Goal: Task Accomplishment & Management: Manage account settings

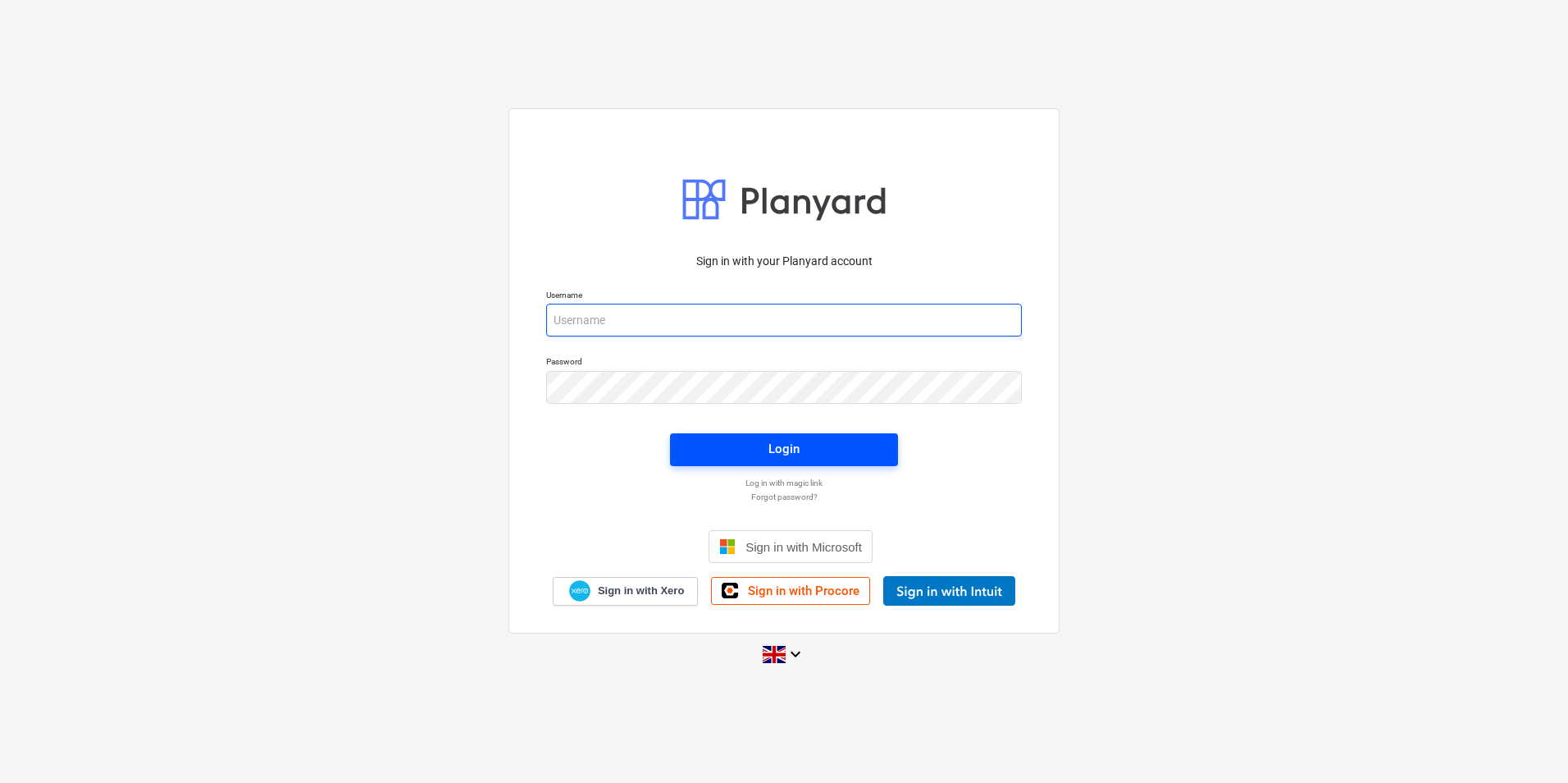
type input "[PERSON_NAME][EMAIL_ADDRESS][PERSON_NAME][DOMAIN_NAME]"
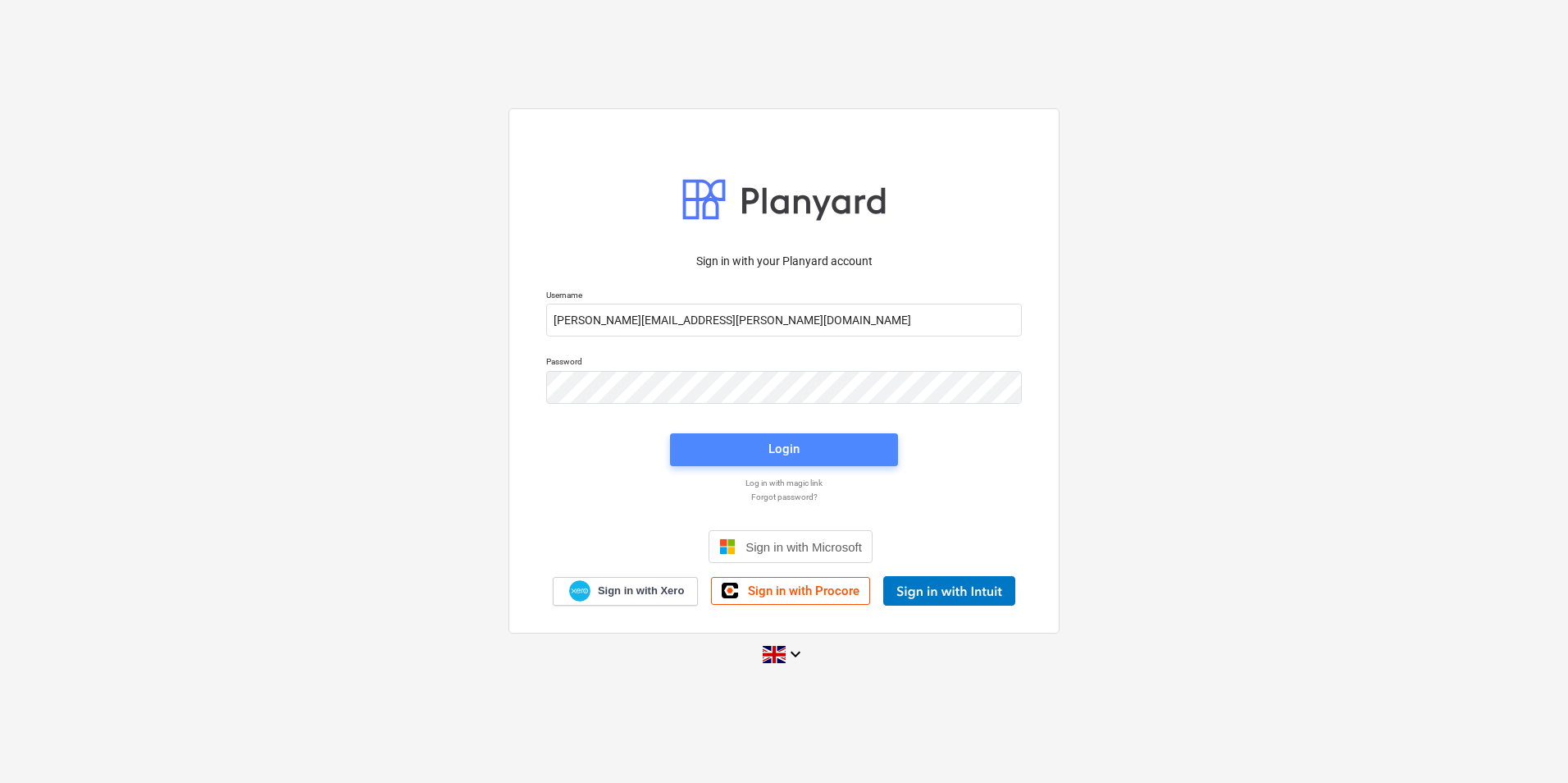
click at [781, 462] on button "Login" at bounding box center [784, 449] width 228 height 33
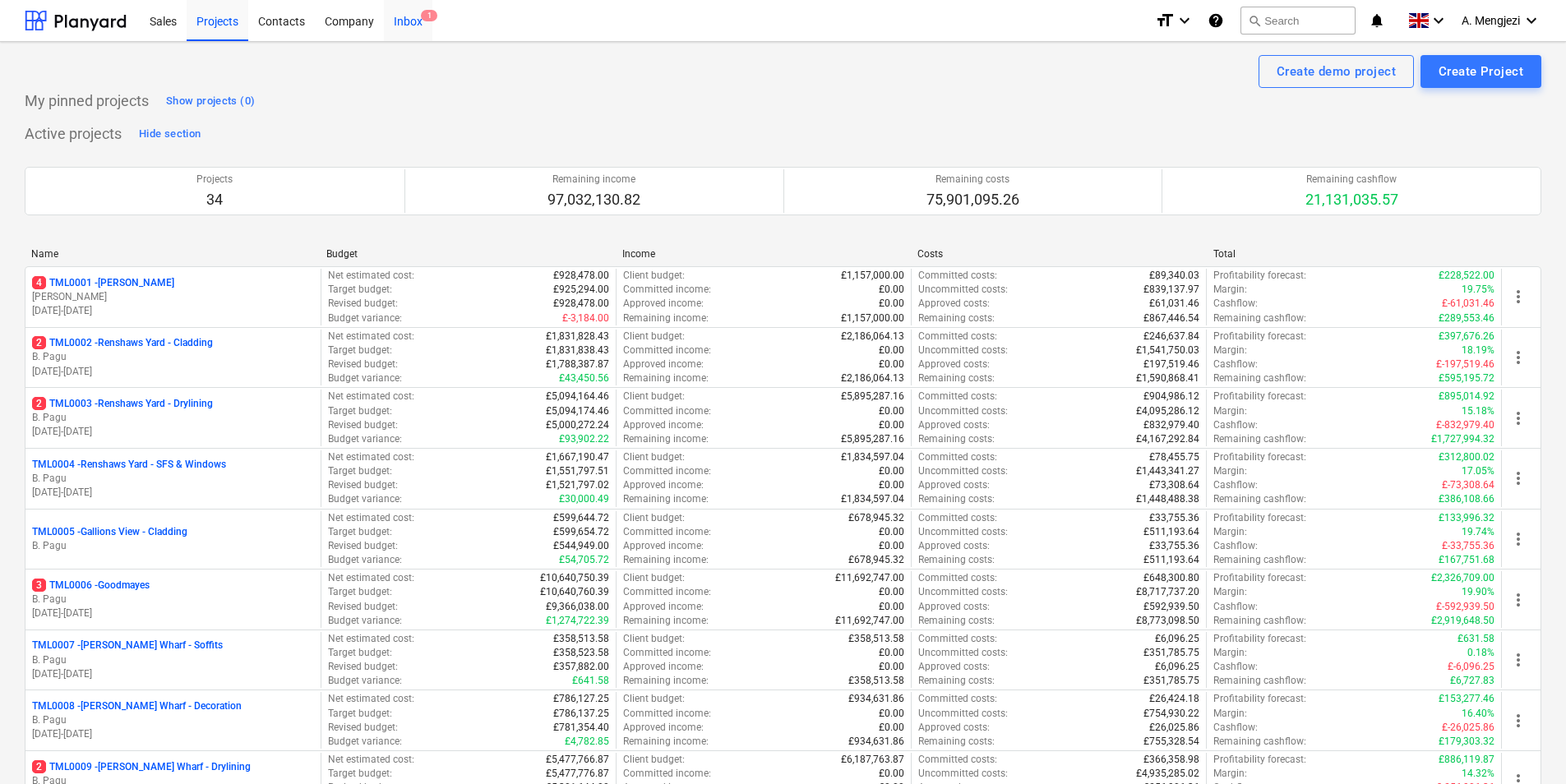
click at [408, 21] on div "Inbox 1" at bounding box center [408, 20] width 49 height 42
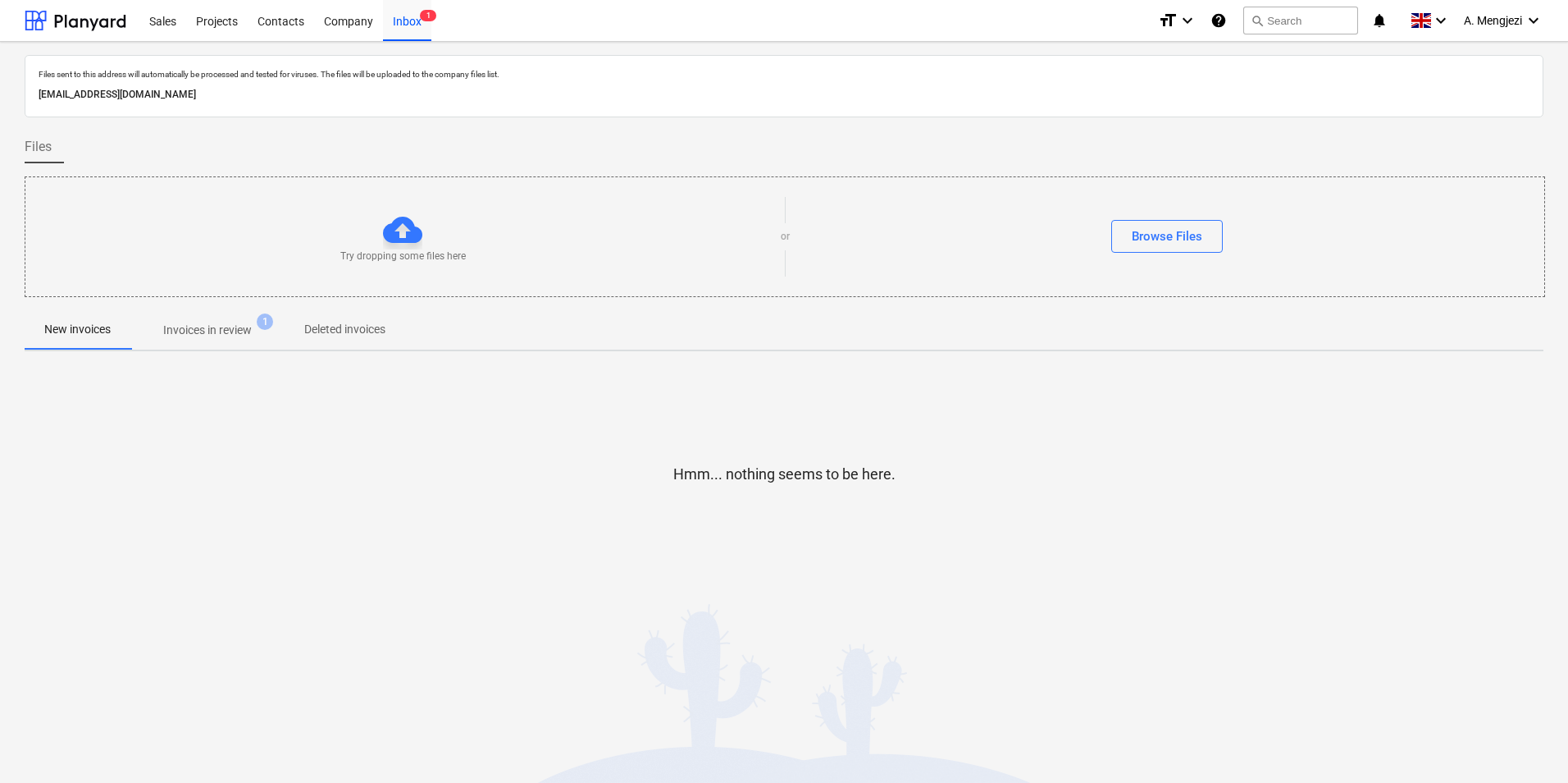
click at [208, 327] on p "Invoices in review" at bounding box center [207, 329] width 89 height 17
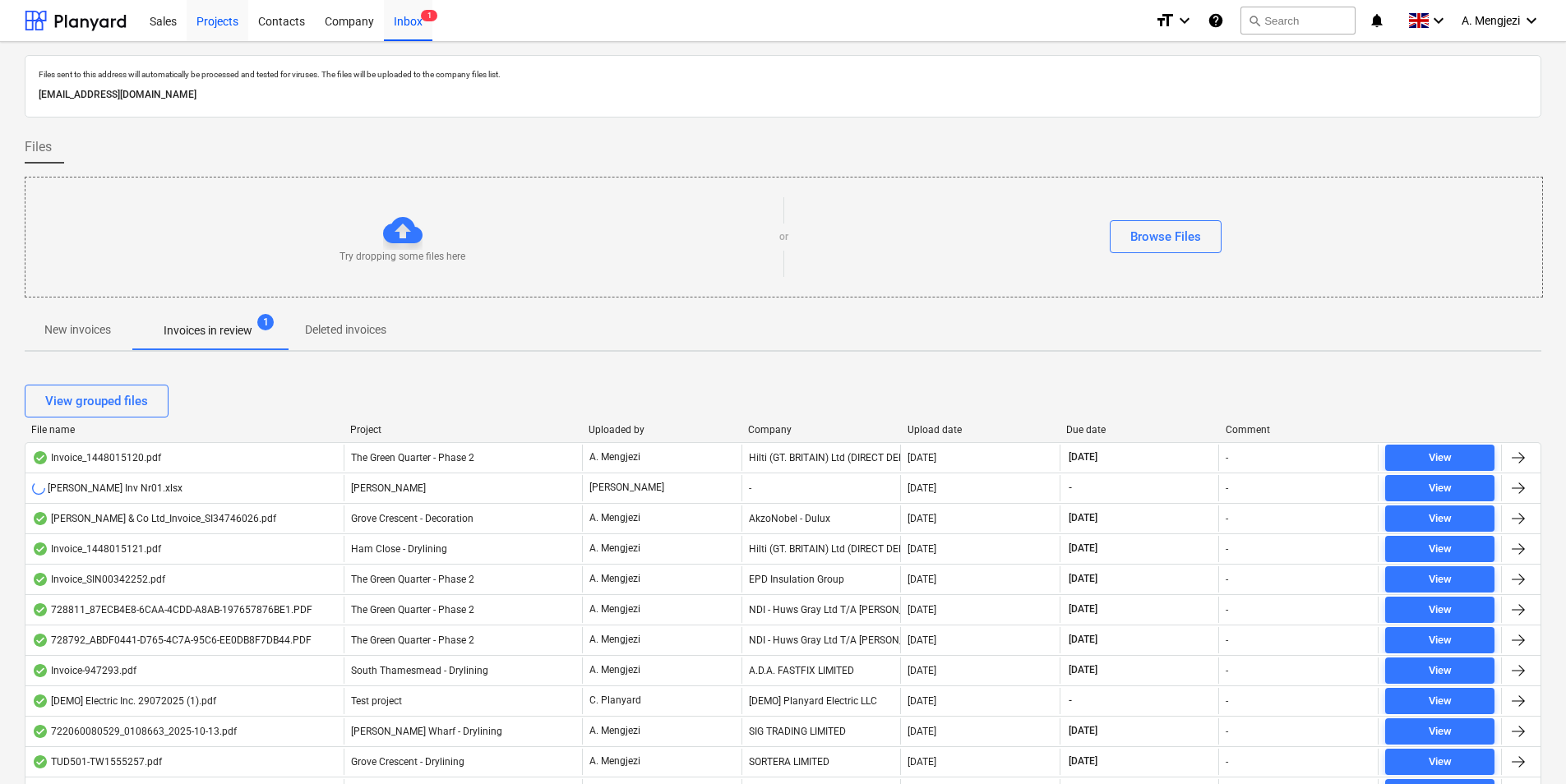
click at [230, 15] on div "Projects" at bounding box center [218, 20] width 62 height 42
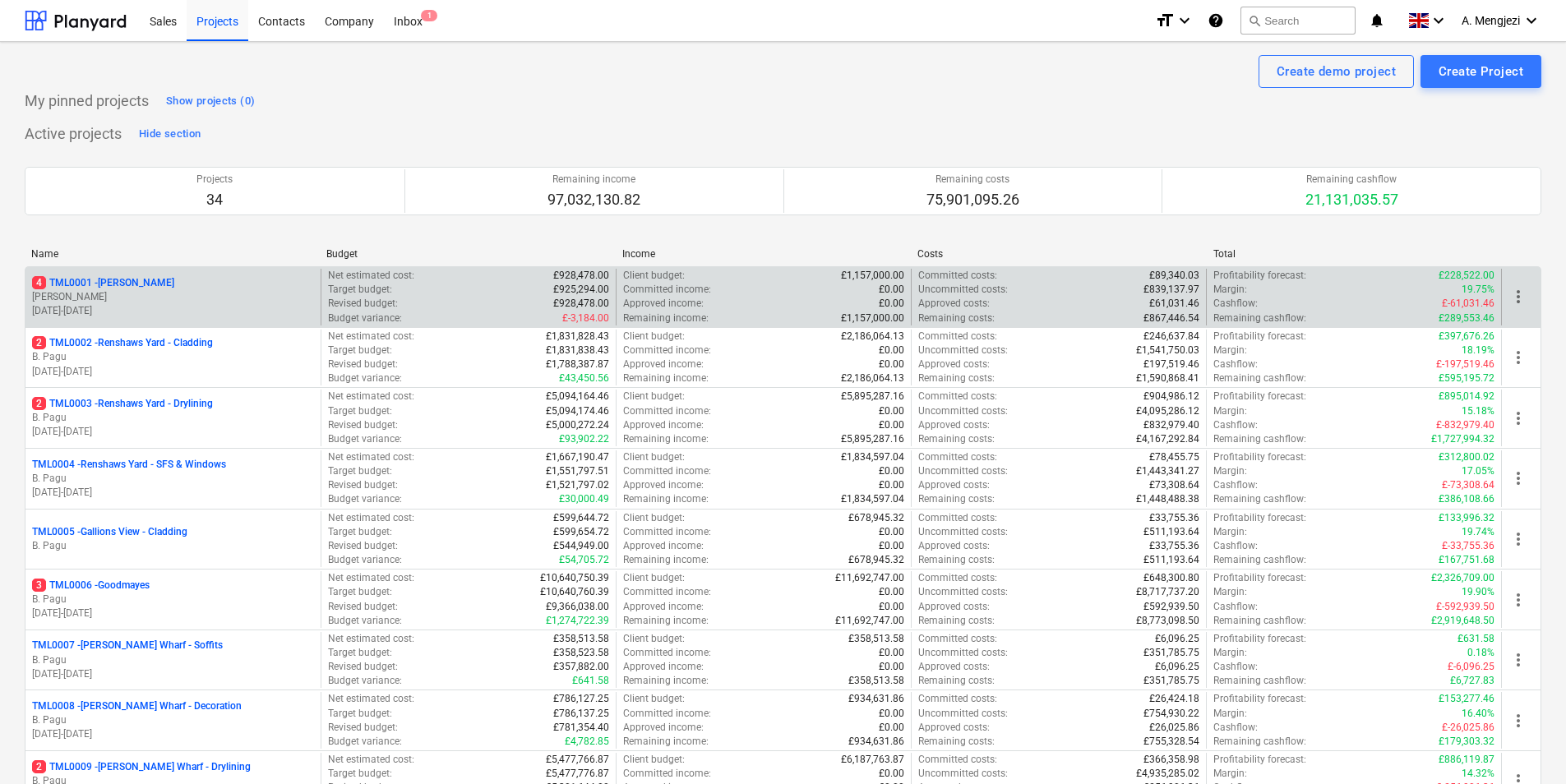
click at [145, 286] on p "4 TML0001 - [PERSON_NAME]" at bounding box center [103, 283] width 142 height 14
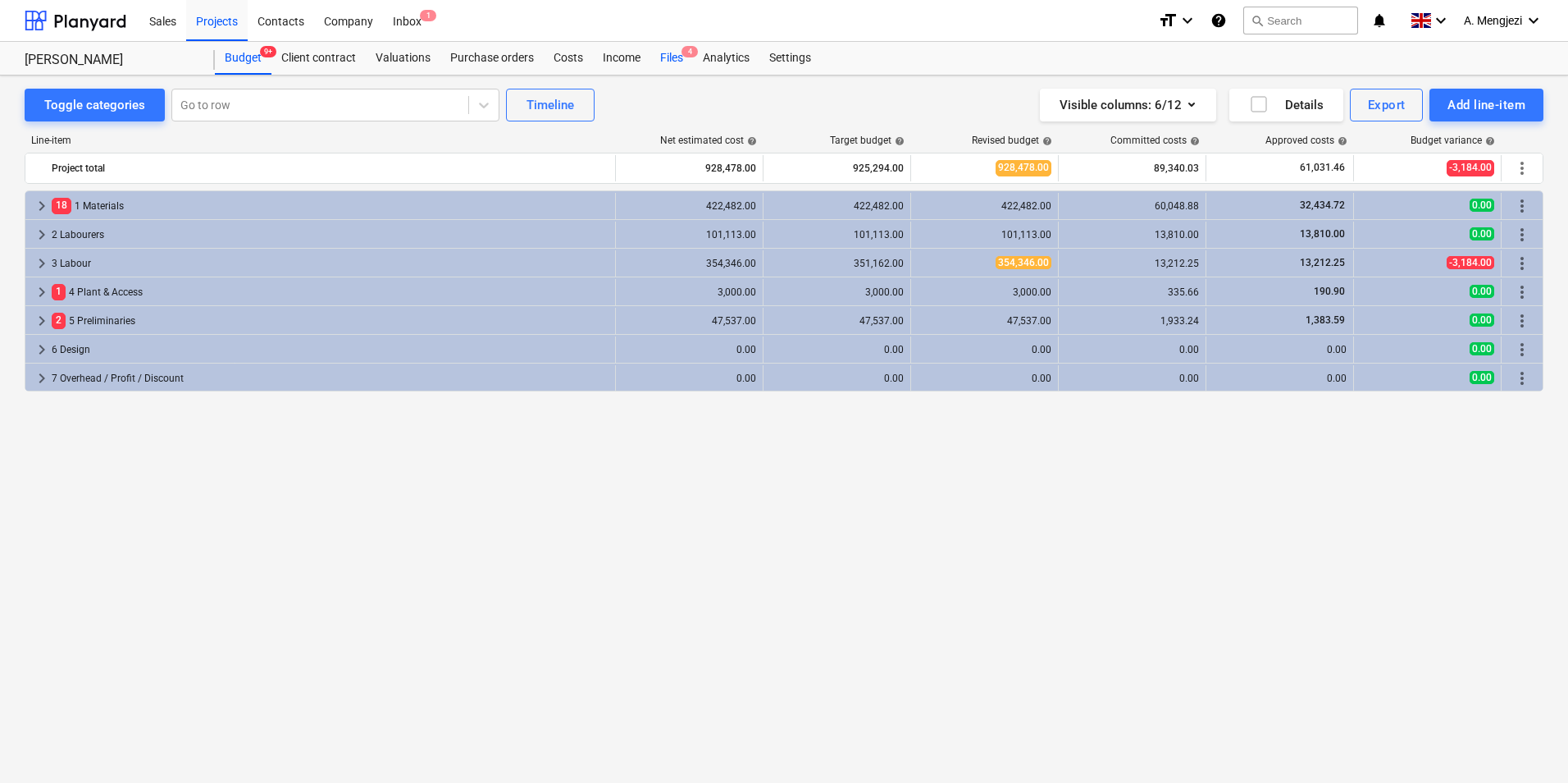
click at [675, 54] on div "Files 4" at bounding box center [671, 58] width 43 height 33
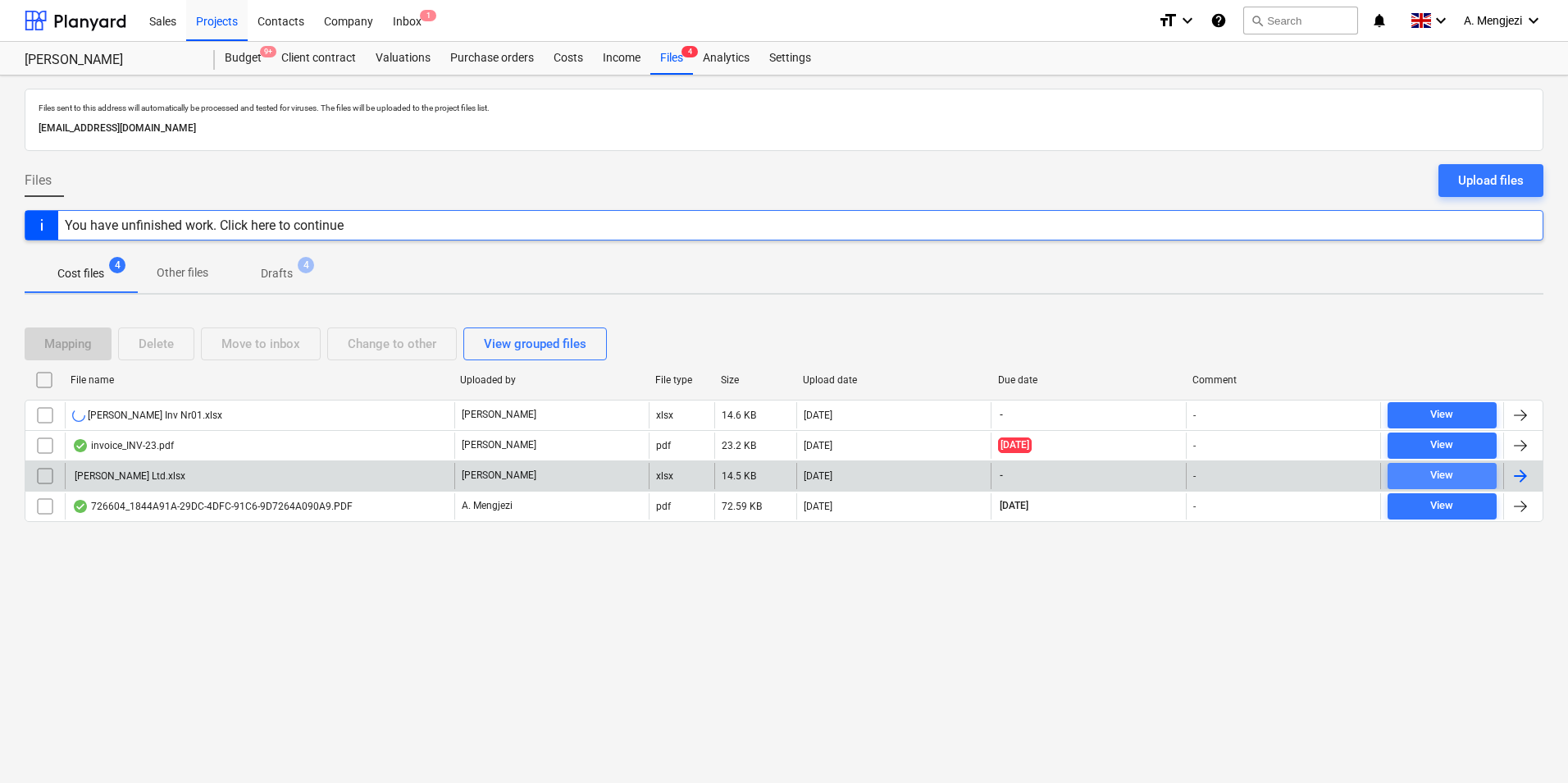
click at [1420, 474] on span "View" at bounding box center [1442, 475] width 96 height 19
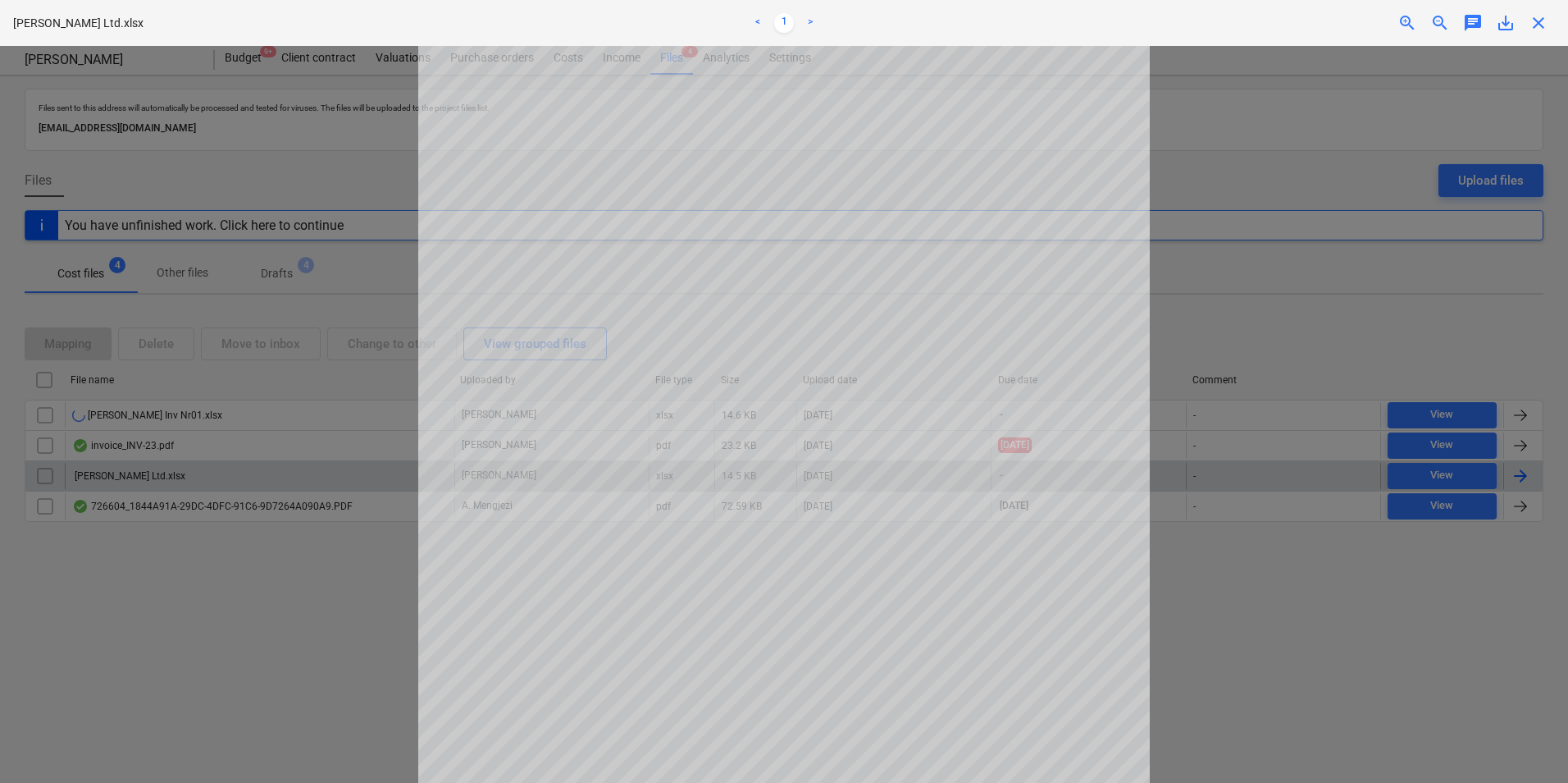
click at [1548, 23] on span "close" at bounding box center [1539, 23] width 20 height 20
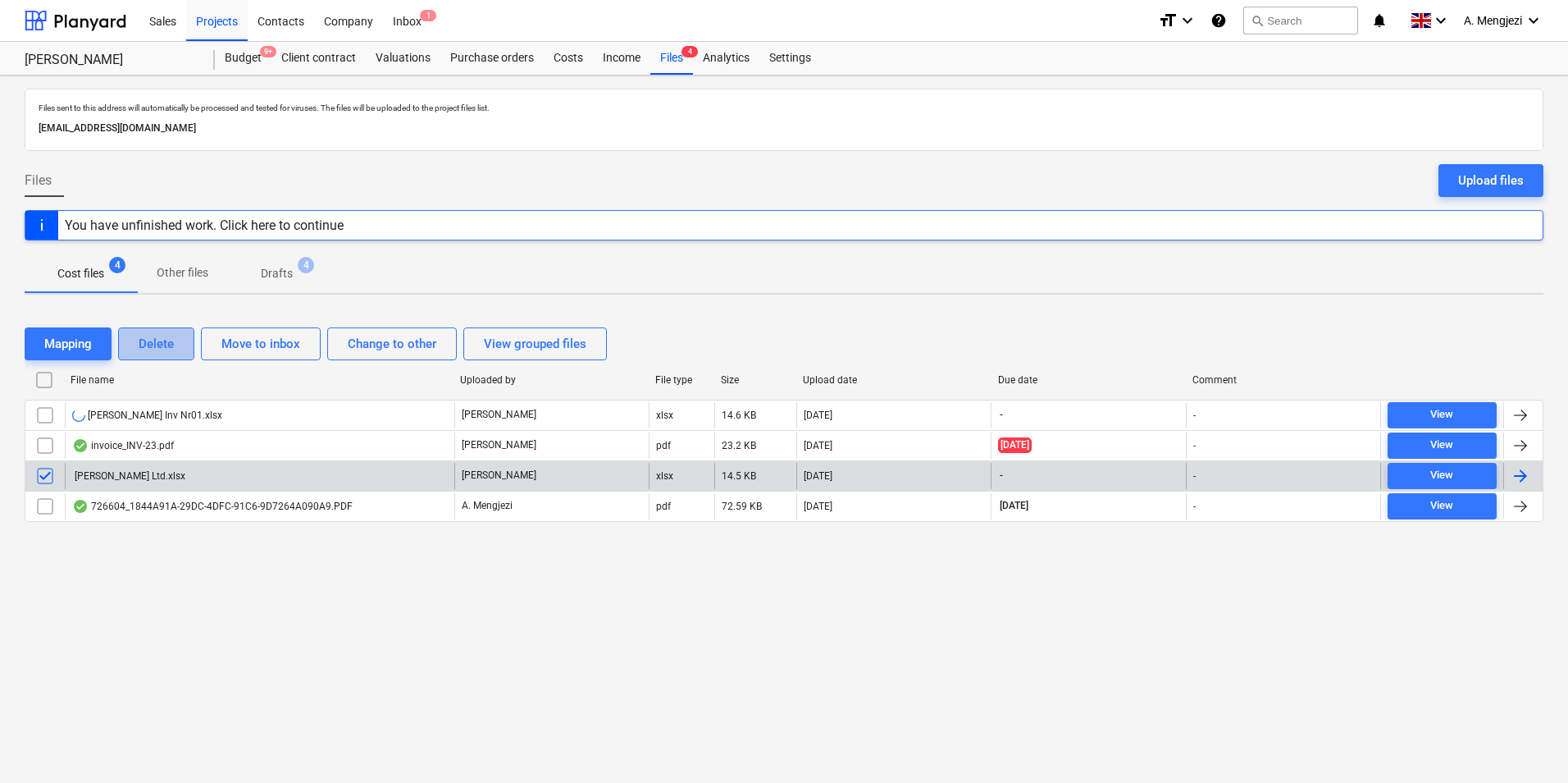
click at [152, 341] on div "Delete" at bounding box center [156, 343] width 35 height 21
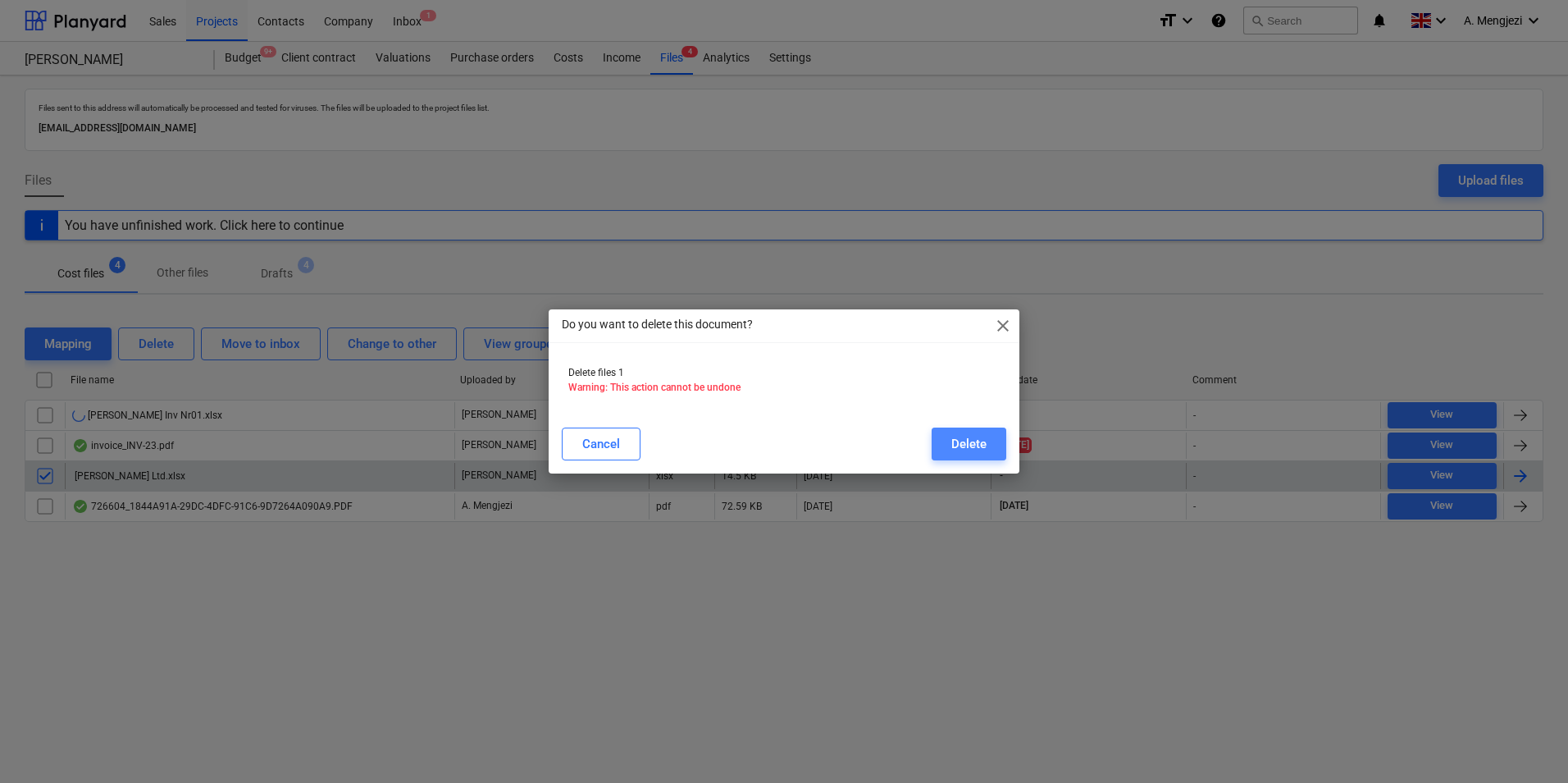
click at [967, 439] on div "Delete" at bounding box center [969, 443] width 35 height 21
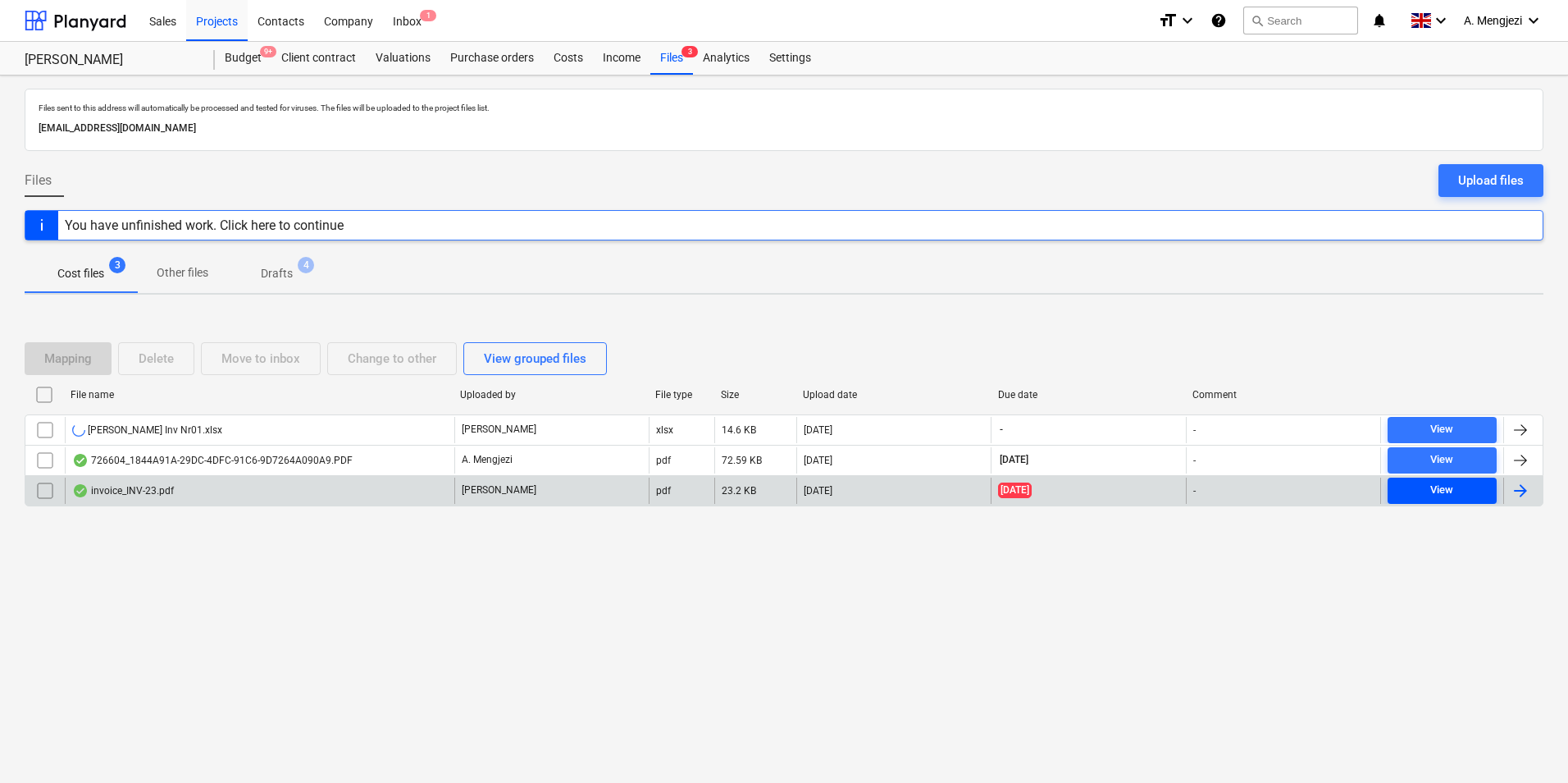
click at [1434, 482] on div "View" at bounding box center [1441, 490] width 23 height 19
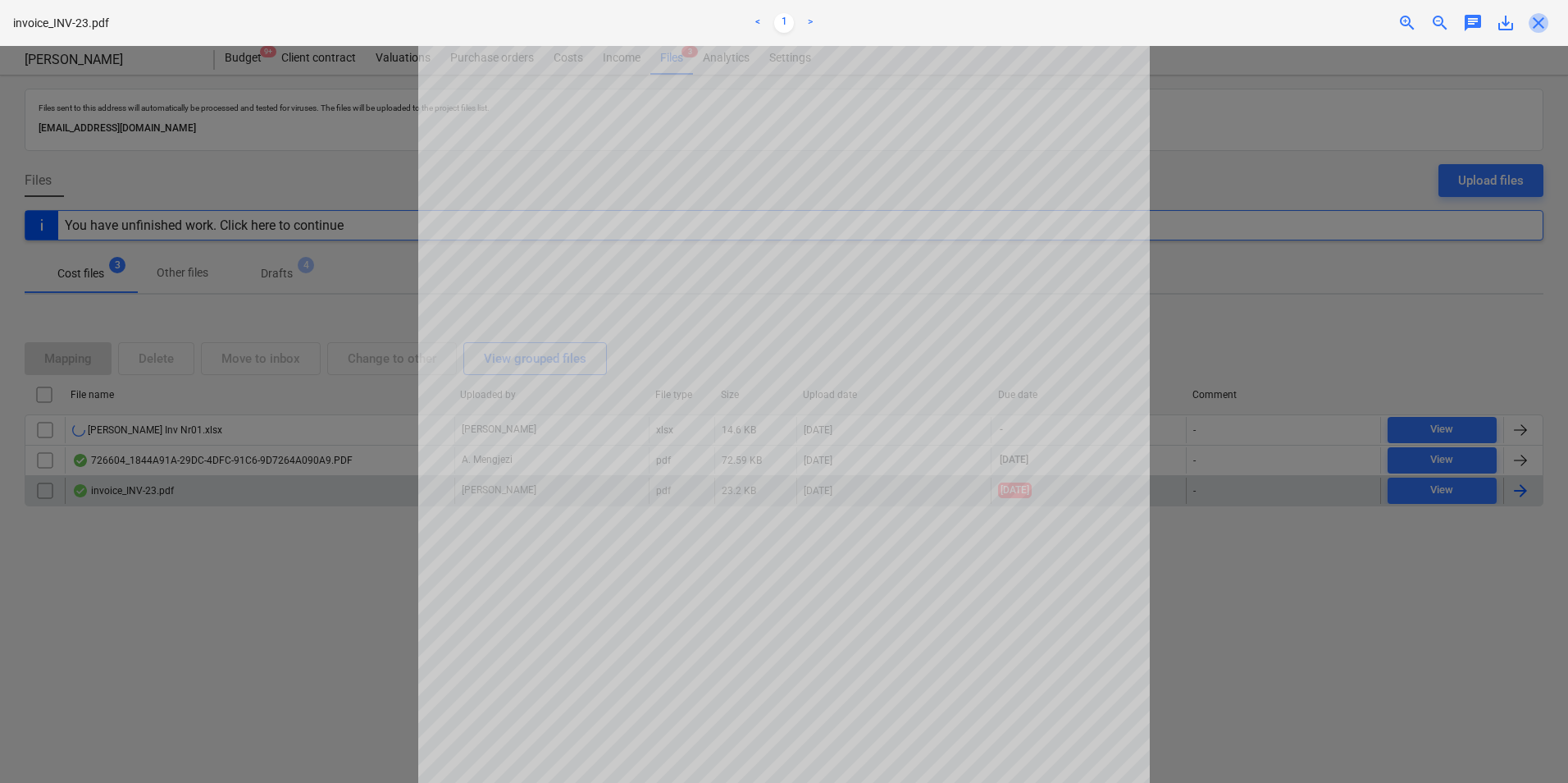
click at [1544, 25] on span "close" at bounding box center [1539, 23] width 20 height 20
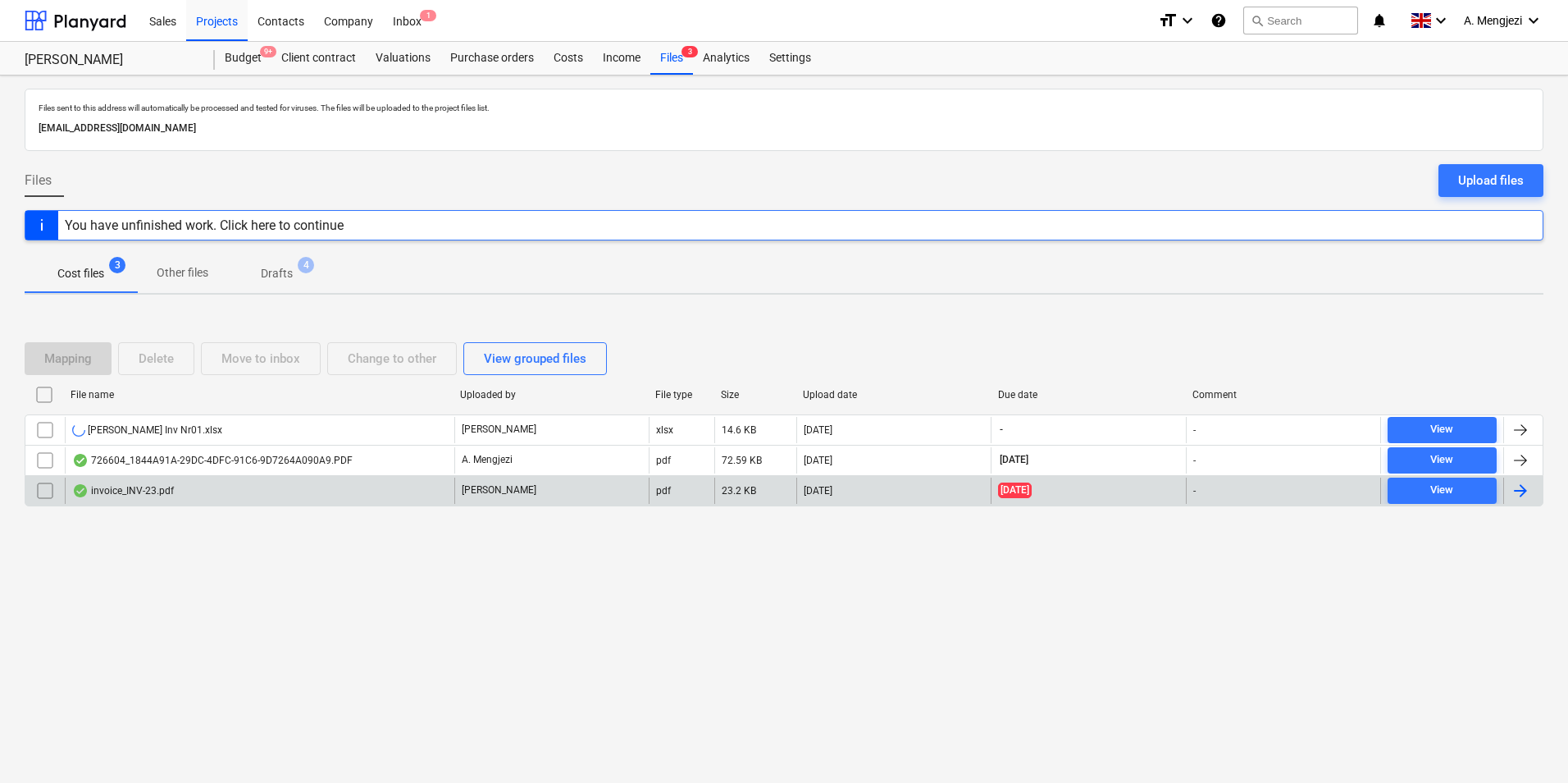
click at [778, 639] on div "Files sent to this address will automatically be processed and tested for virus…" at bounding box center [784, 429] width 1568 height 707
click at [624, 162] on div at bounding box center [784, 157] width 1519 height 13
click at [211, 219] on div "You have unfinished work. Click here to continue" at bounding box center [204, 225] width 279 height 16
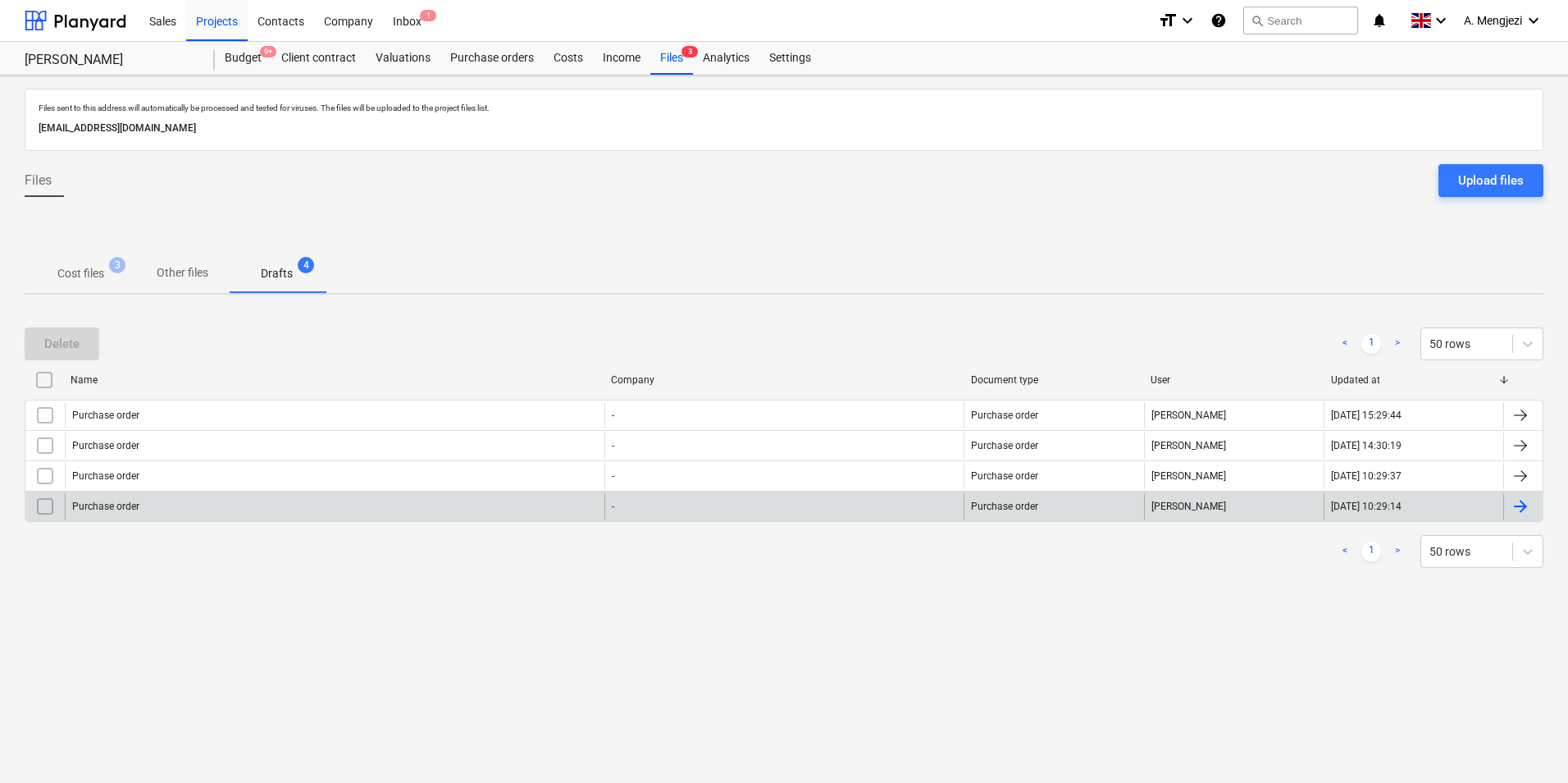
click at [348, 507] on div "Purchase order" at bounding box center [334, 506] width 540 height 26
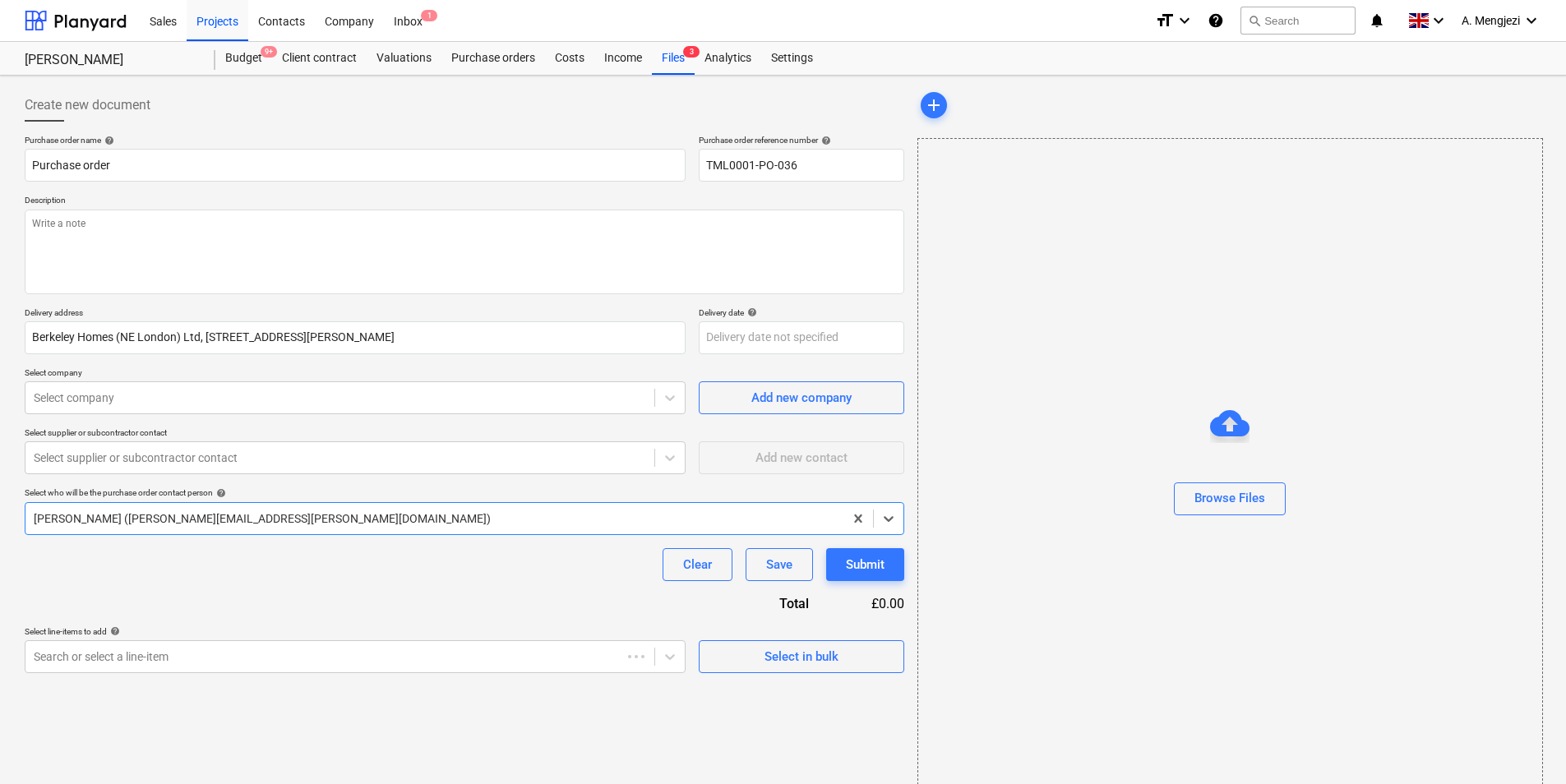
type textarea "x"
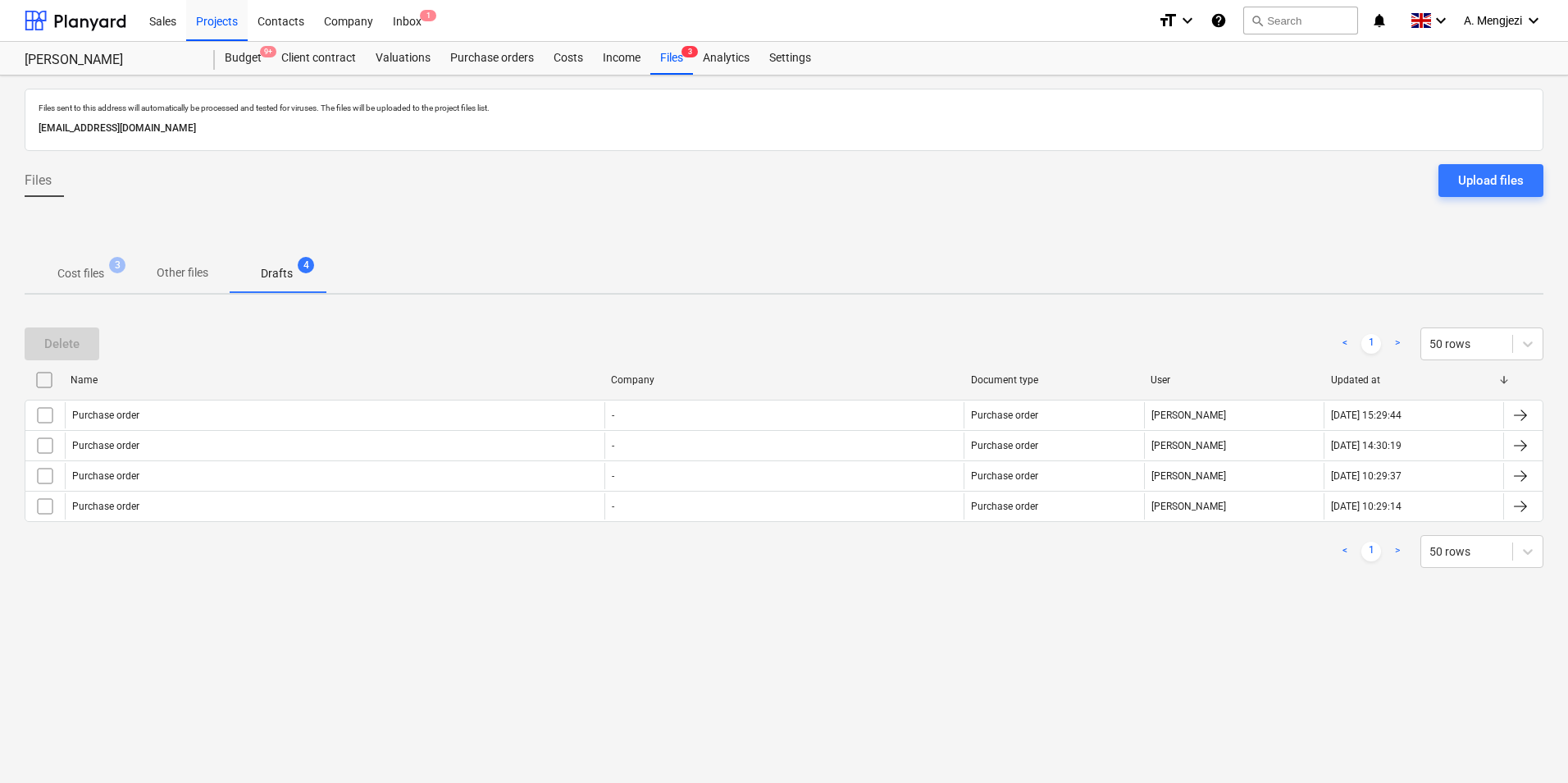
click at [195, 271] on p "Other files" at bounding box center [183, 272] width 52 height 17
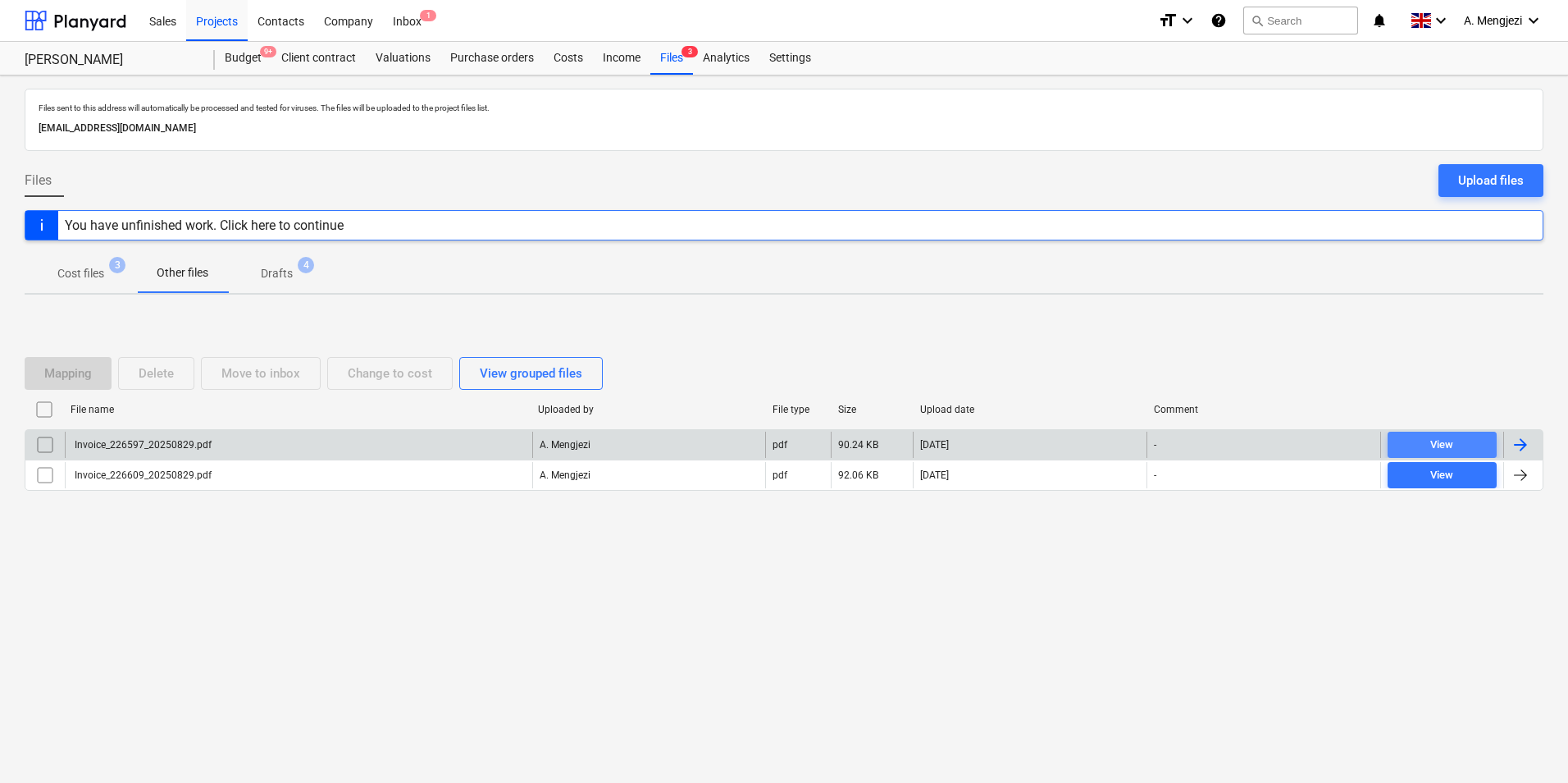
click at [1424, 440] on span "View" at bounding box center [1442, 445] width 96 height 19
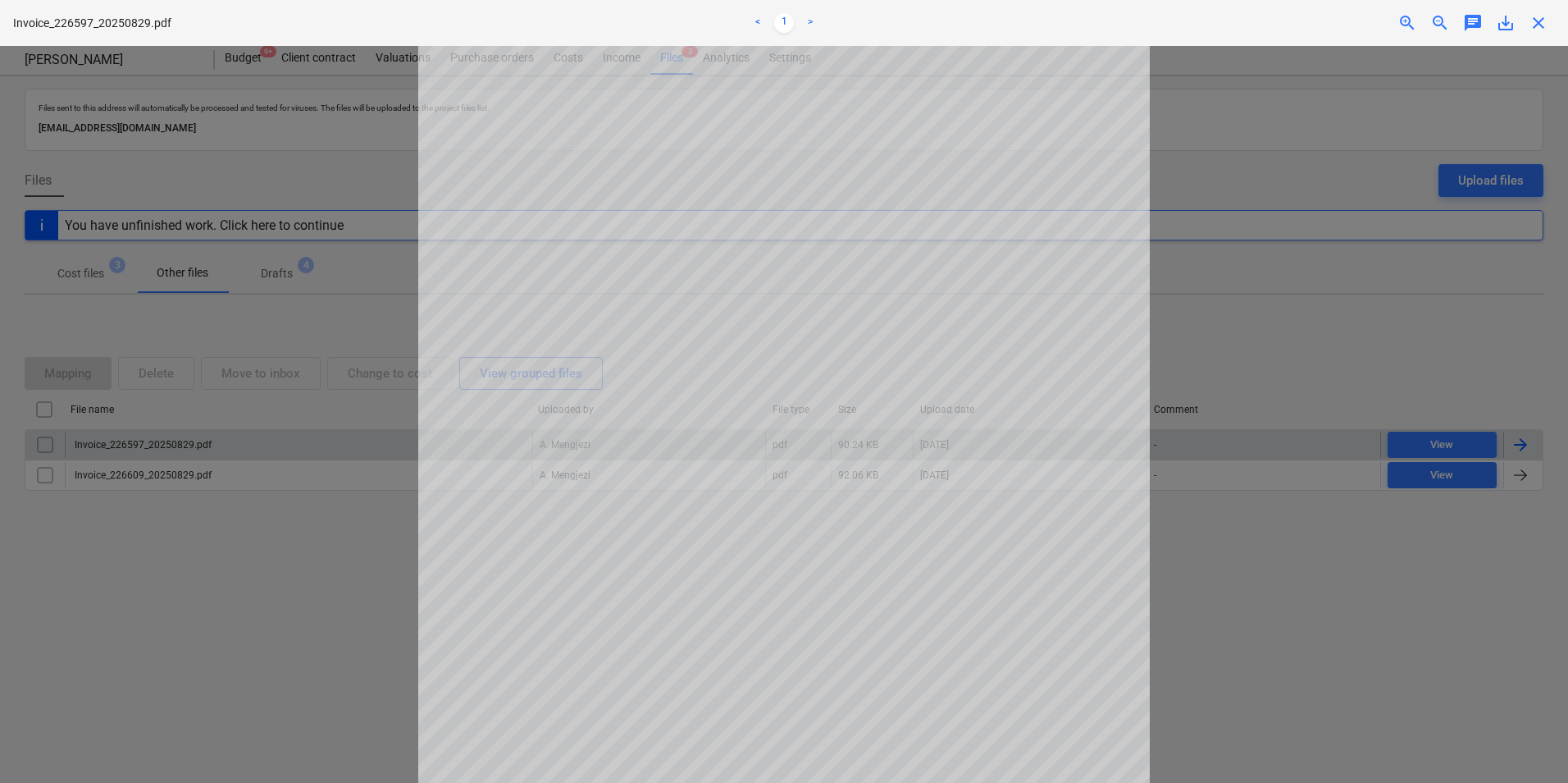
click at [1545, 25] on span "close" at bounding box center [1539, 23] width 20 height 20
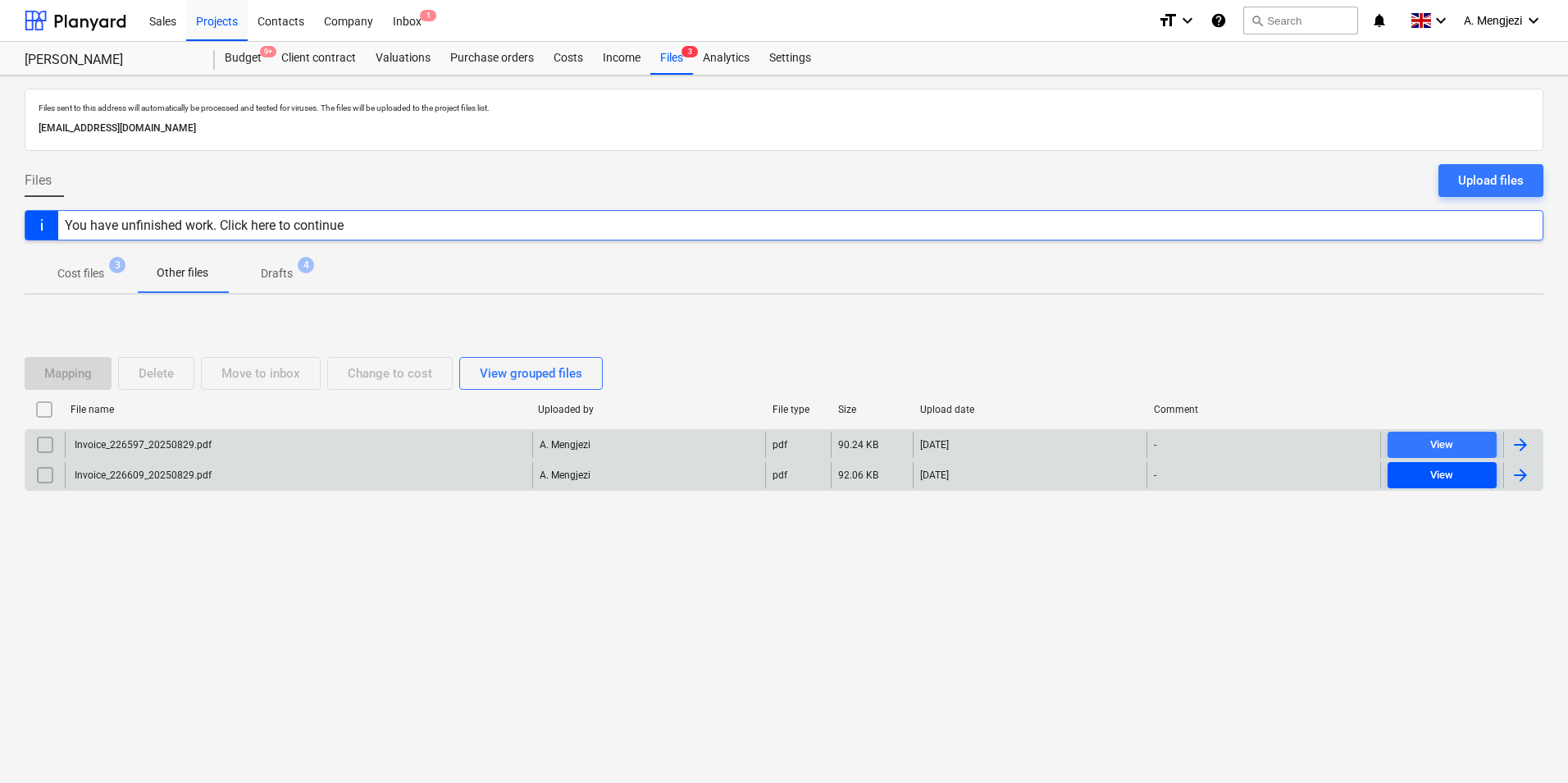
click at [1422, 466] on span "View" at bounding box center [1442, 475] width 96 height 19
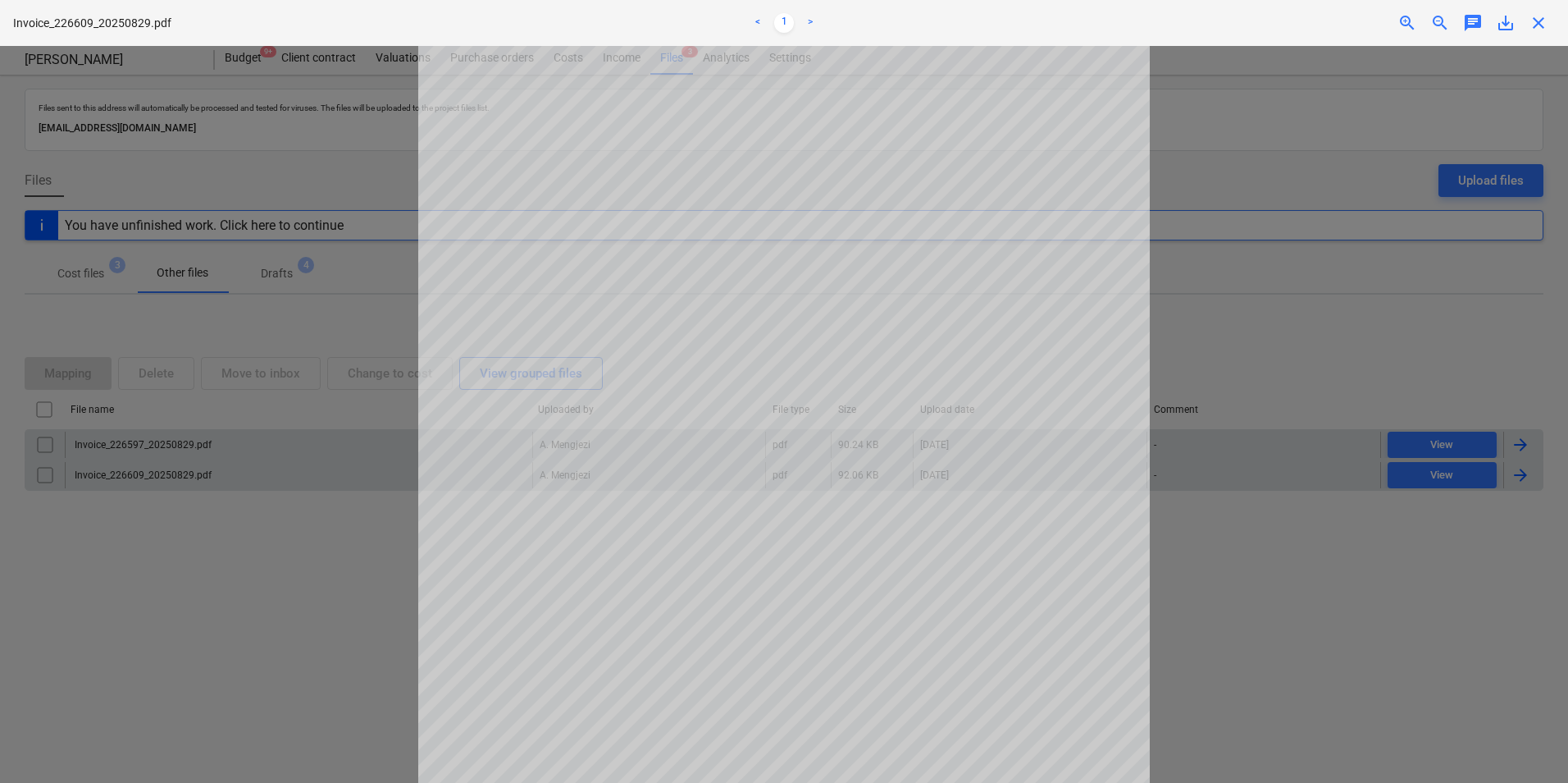
click at [1547, 21] on span "close" at bounding box center [1539, 23] width 20 height 20
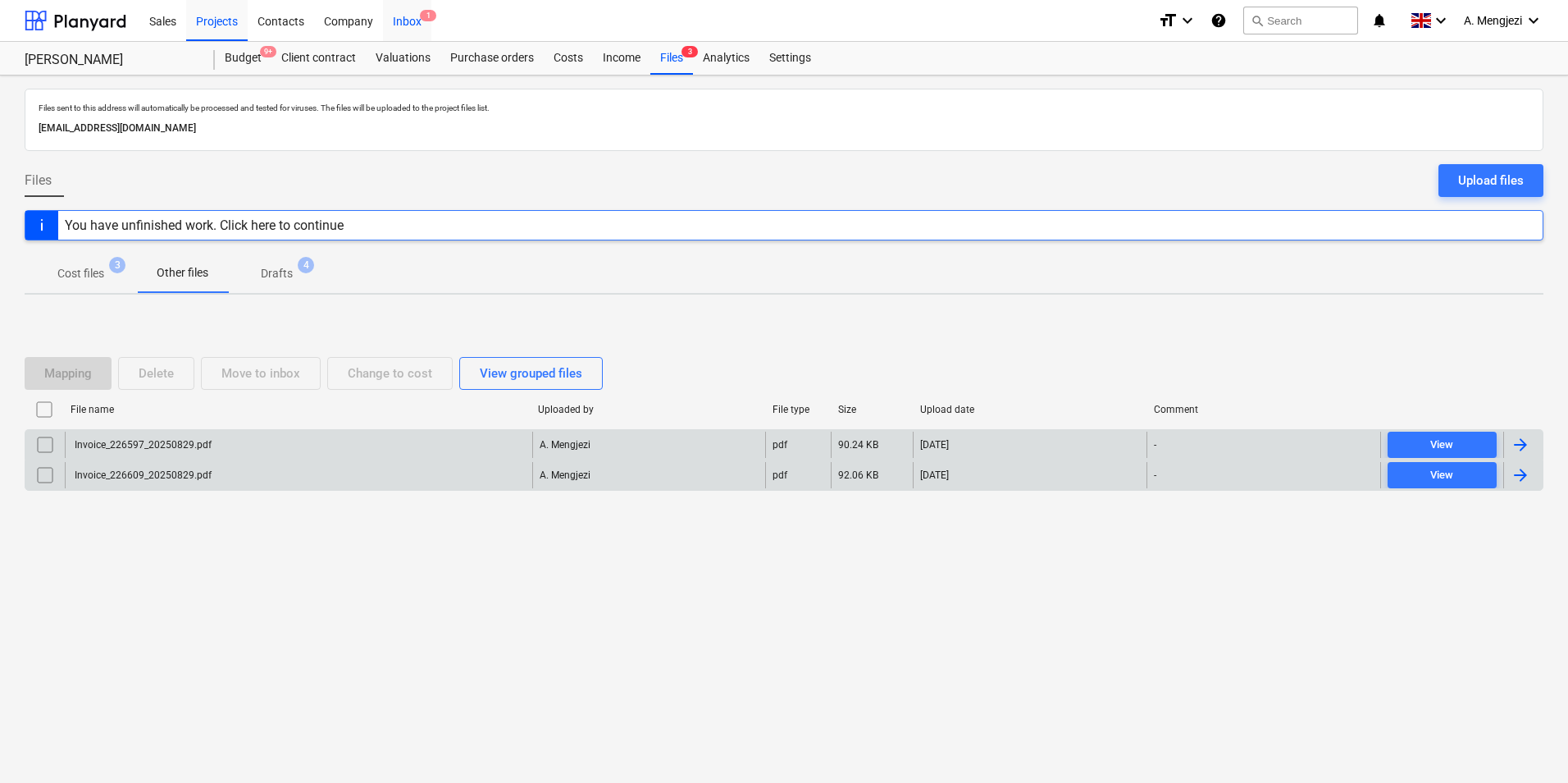
click at [406, 14] on div "Inbox 1" at bounding box center [407, 20] width 49 height 42
